Goal: Task Accomplishment & Management: Complete application form

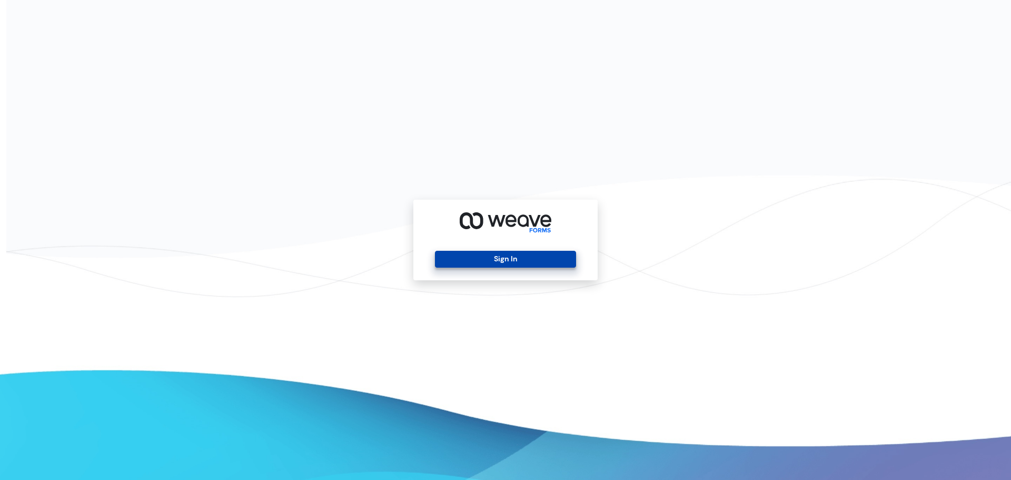
click at [495, 260] on button "Sign In" at bounding box center [505, 259] width 141 height 17
